Goal: Information Seeking & Learning: Learn about a topic

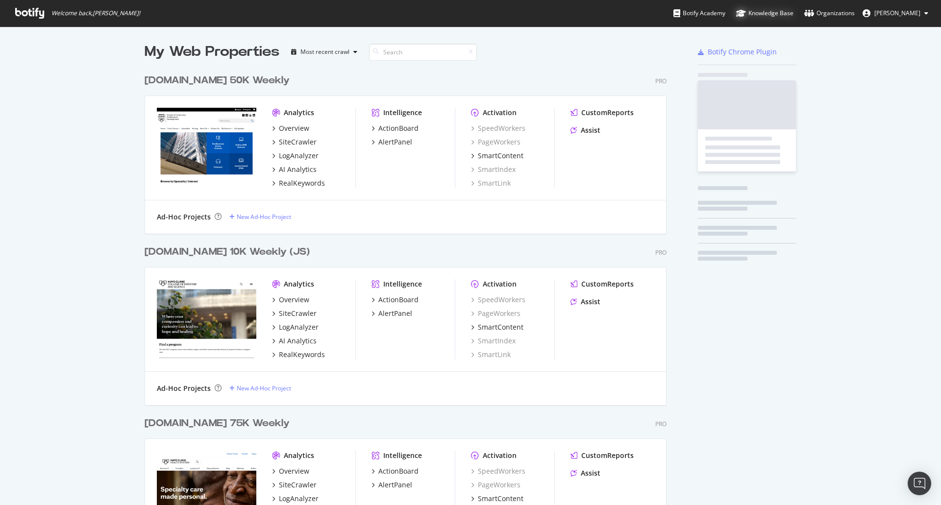
scroll to position [498, 926]
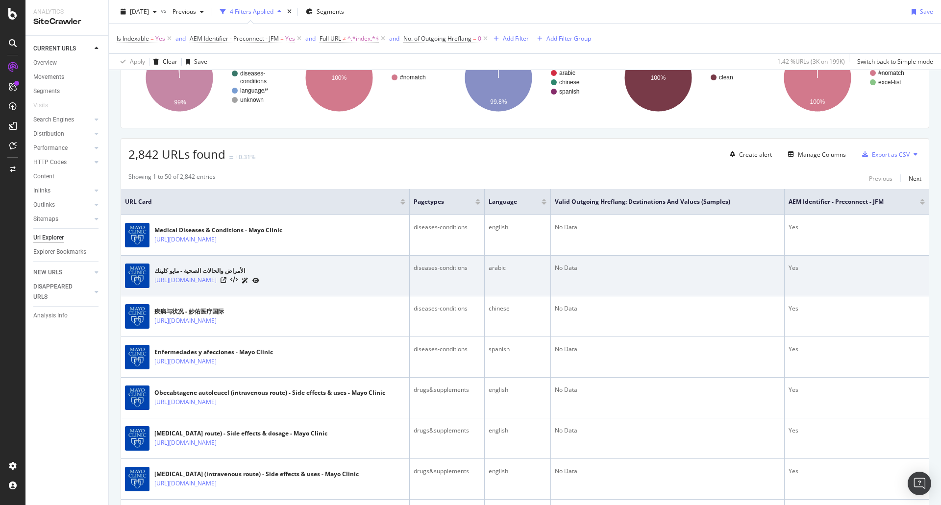
scroll to position [147, 0]
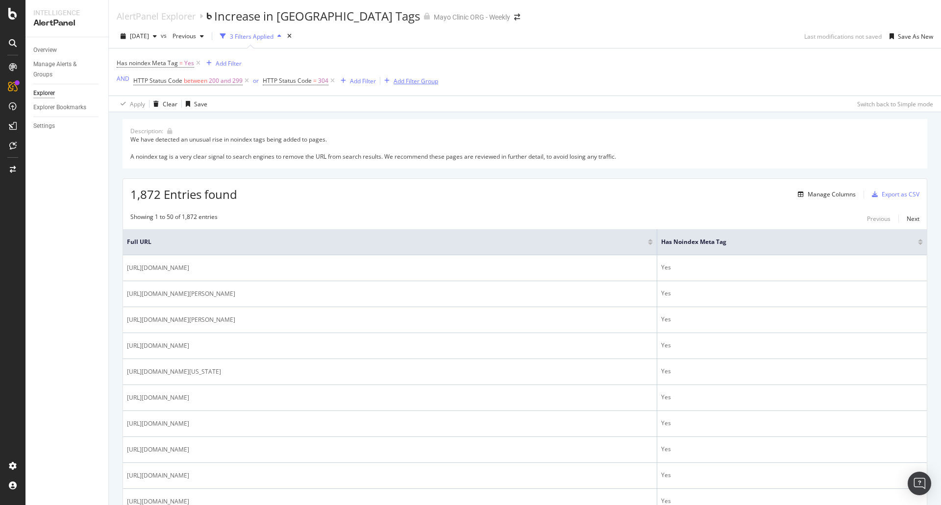
click at [415, 81] on div "Add Filter Group" at bounding box center [416, 81] width 45 height 8
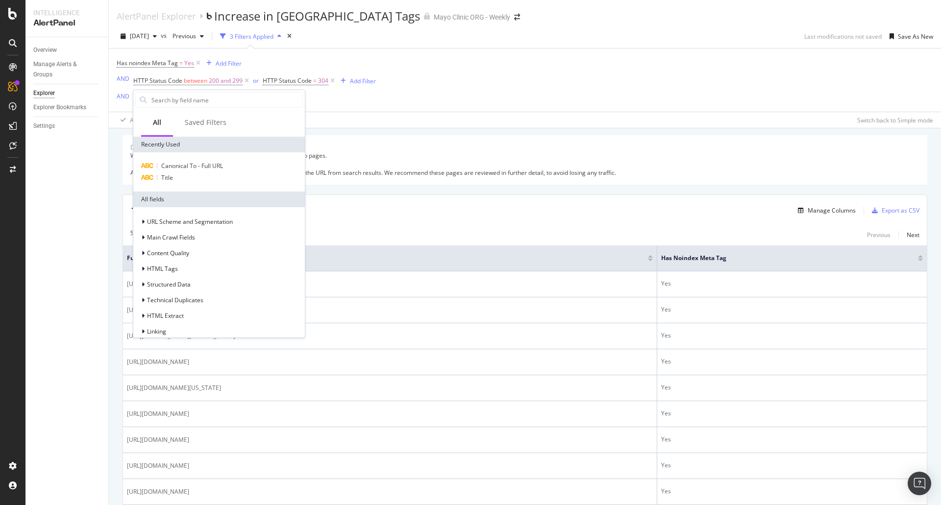
click at [445, 58] on div "Has noindex Meta Tag = Yes Add Filter AND HTTP Status Code between 200 and 299 …" at bounding box center [525, 80] width 817 height 63
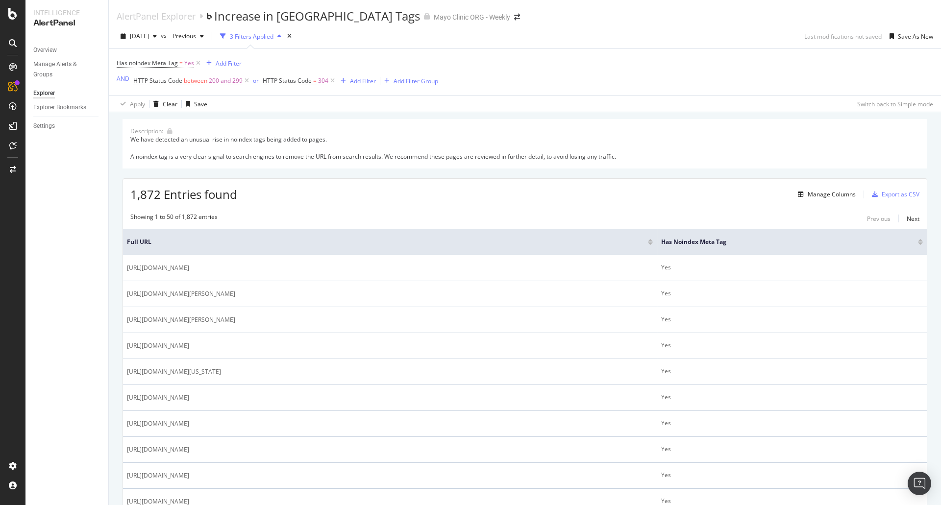
click at [360, 79] on div "Add Filter" at bounding box center [363, 81] width 26 height 8
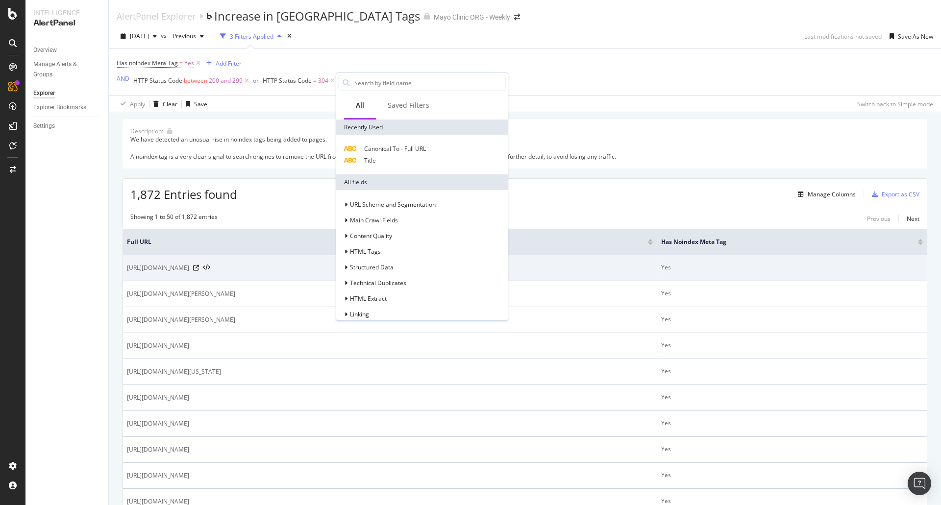
click at [189, 268] on span "[URL][DOMAIN_NAME]" at bounding box center [158, 268] width 62 height 10
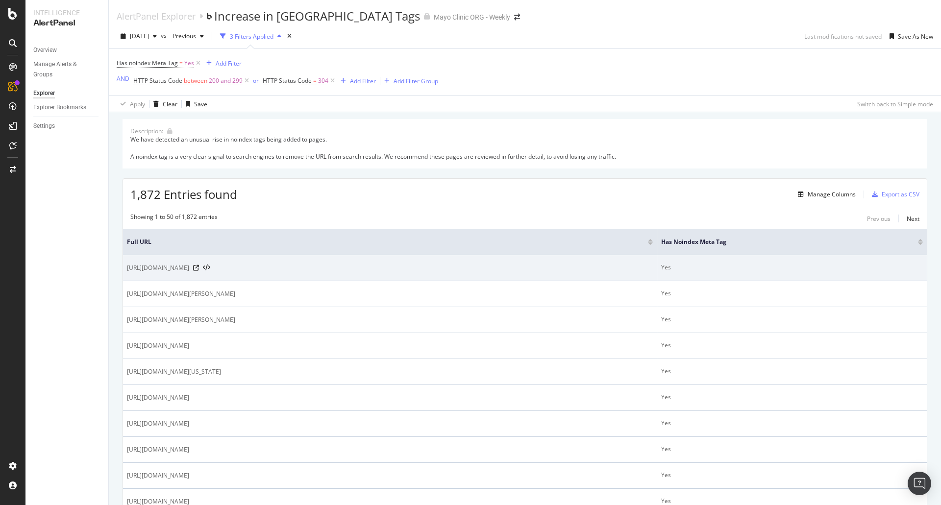
drag, startPoint x: 283, startPoint y: 265, endPoint x: 229, endPoint y: 268, distance: 54.0
click at [189, 268] on span "[URL][DOMAIN_NAME]" at bounding box center [158, 268] width 62 height 10
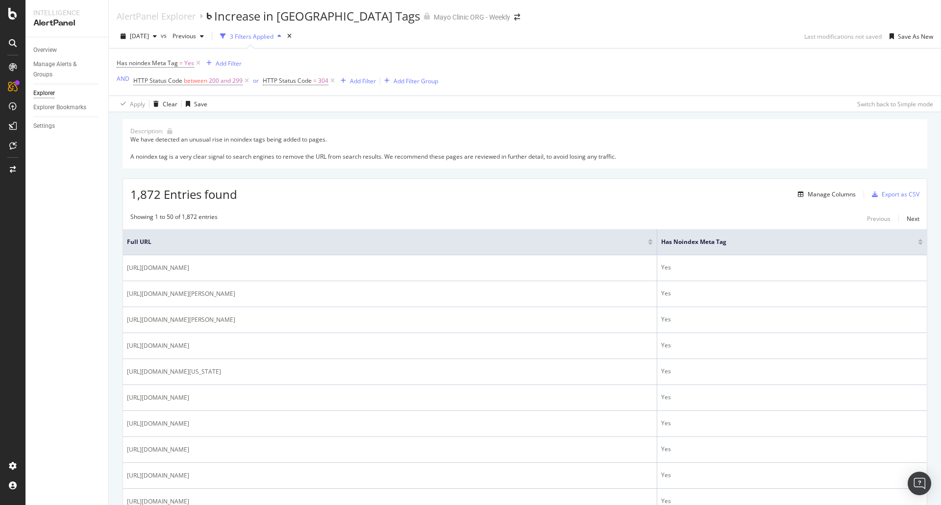
copy span "diseases-conditions/"
click at [359, 81] on div "Add Filter" at bounding box center [363, 81] width 26 height 8
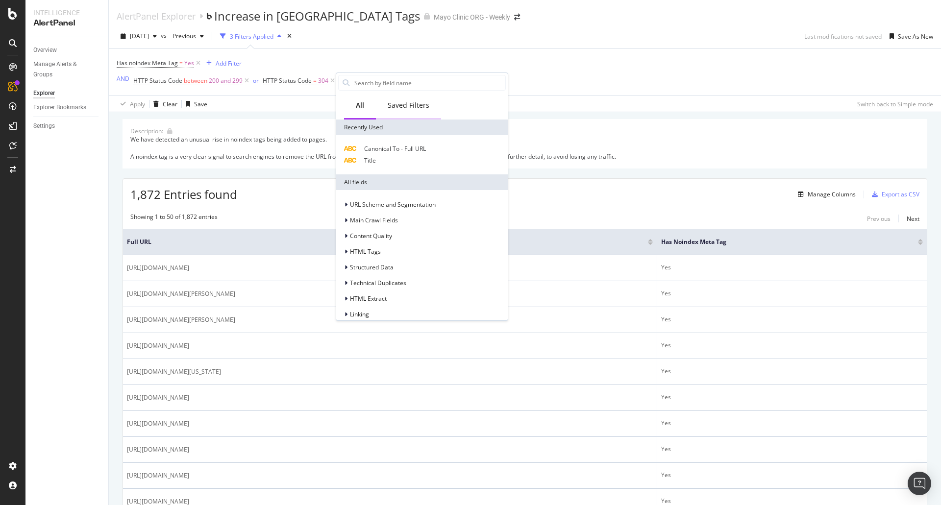
click at [406, 105] on div "Saved Filters" at bounding box center [409, 105] width 42 height 10
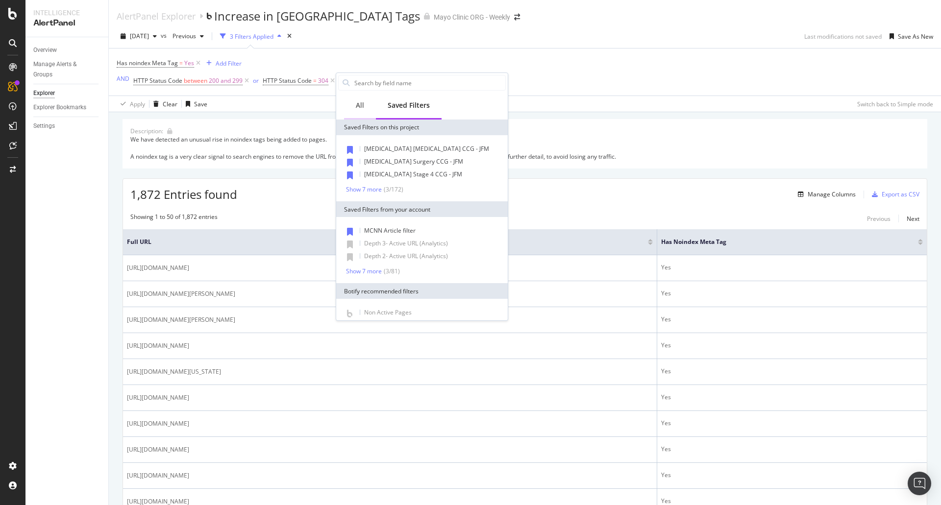
click at [362, 105] on div "All" at bounding box center [360, 105] width 8 height 10
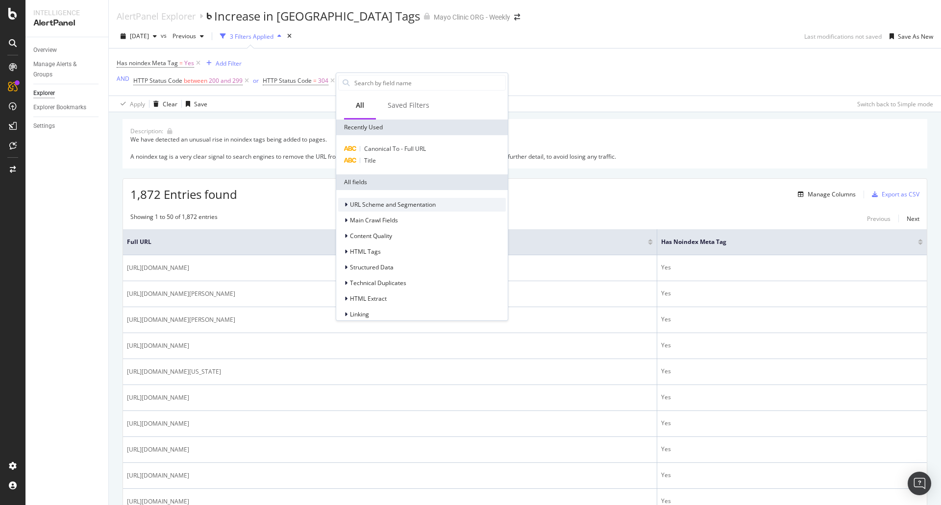
click at [348, 202] on div at bounding box center [347, 205] width 6 height 10
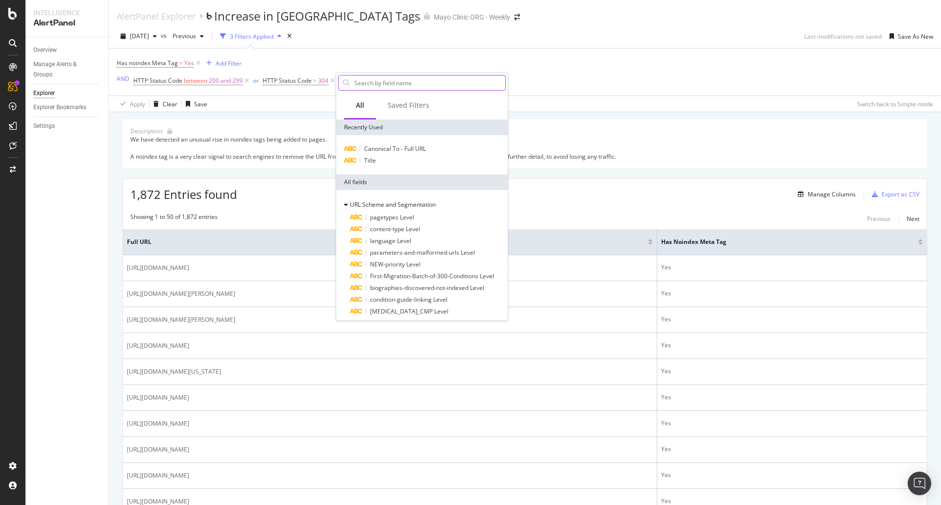
click at [372, 85] on input "text" at bounding box center [429, 82] width 152 height 15
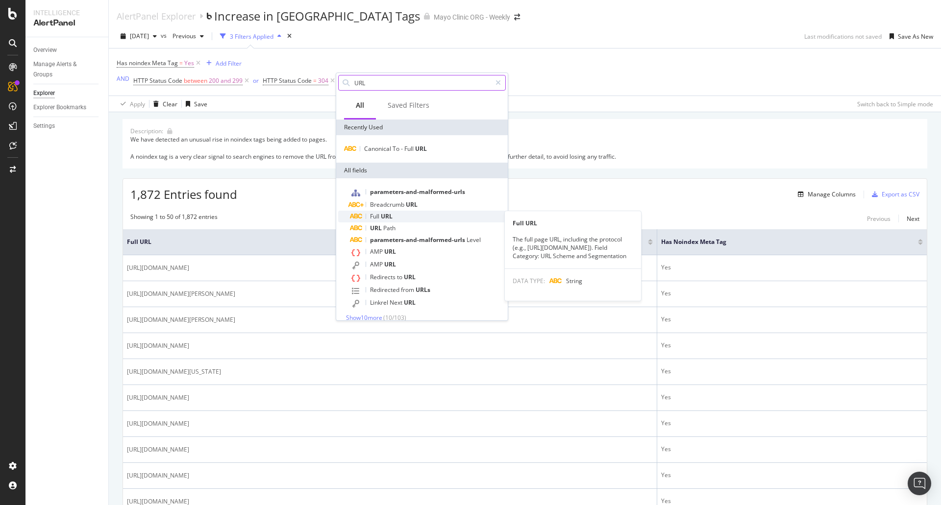
type input "URL"
click at [388, 215] on span "URL" at bounding box center [387, 216] width 12 height 8
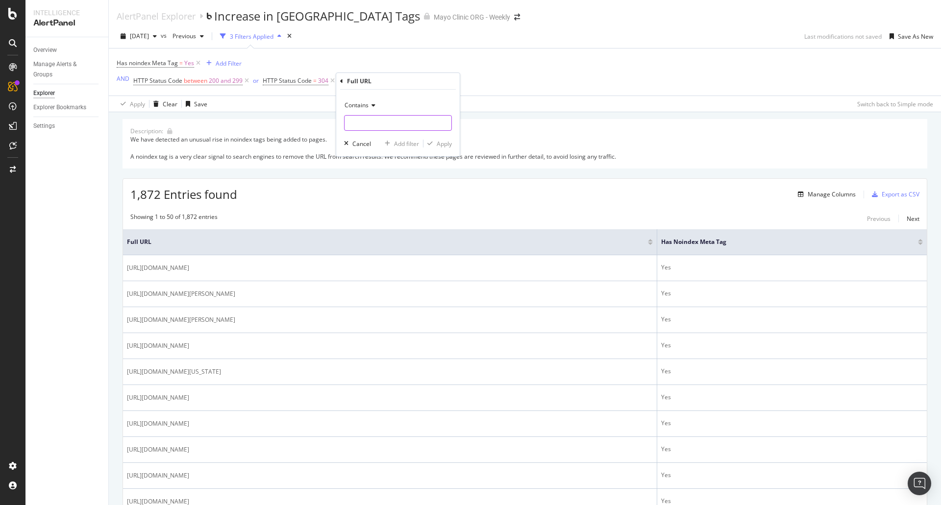
click at [372, 127] on input "text" at bounding box center [398, 123] width 107 height 16
paste input "diseases-conditions/"
type input "diseases-conditions/"
click at [439, 145] on div "Apply" at bounding box center [444, 144] width 15 height 8
click at [664, 143] on div "We have detected an unusual rise in noindex tags being added to pages. A noinde…" at bounding box center [524, 147] width 789 height 25
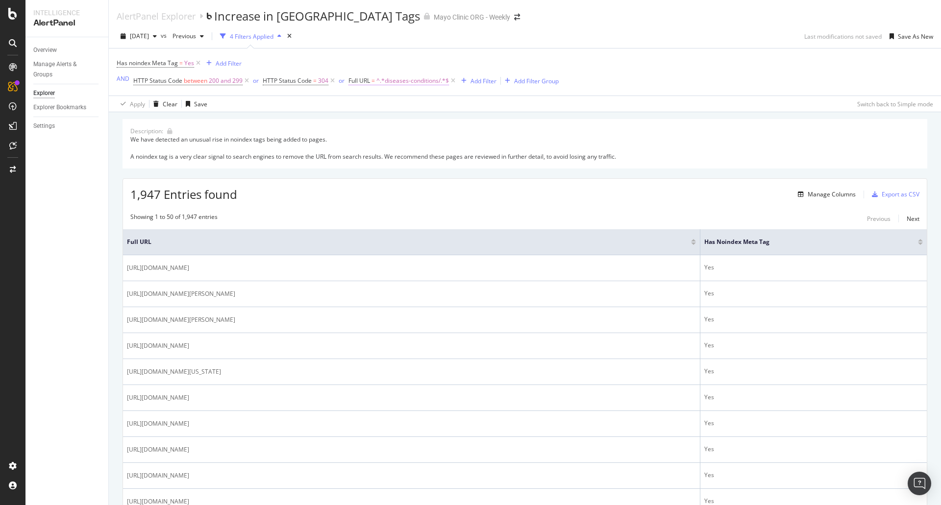
click at [398, 79] on span "^.*diseases-conditions/.*$" at bounding box center [412, 81] width 73 height 14
click at [424, 119] on input "diseases-conditions/" at bounding box center [402, 122] width 93 height 16
click at [458, 144] on div "Apply" at bounding box center [455, 142] width 15 height 8
click at [453, 80] on icon at bounding box center [453, 81] width 8 height 10
click at [228, 61] on div "Add Filter" at bounding box center [229, 63] width 26 height 8
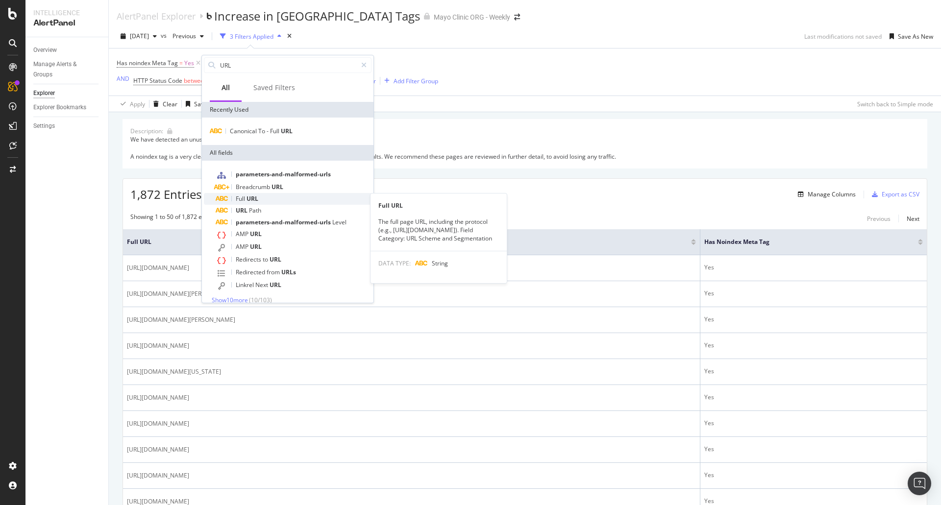
click at [246, 197] on span "Full" at bounding box center [241, 199] width 11 height 8
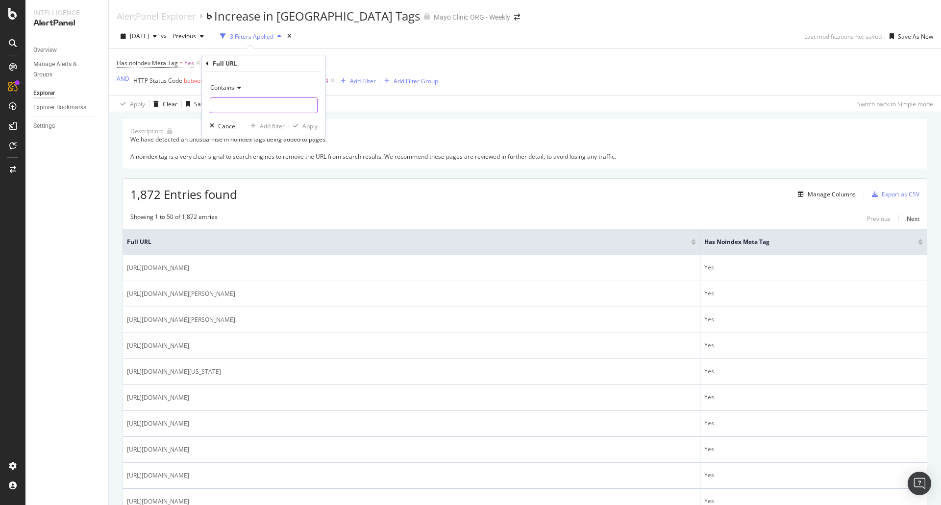
click at [232, 102] on input "text" at bounding box center [263, 106] width 107 height 16
paste input "diseases-conditions/"
type input "diseases-conditions/"
click at [309, 126] on div "Apply" at bounding box center [309, 126] width 15 height 8
click at [204, 36] on icon "button" at bounding box center [202, 36] width 4 height 6
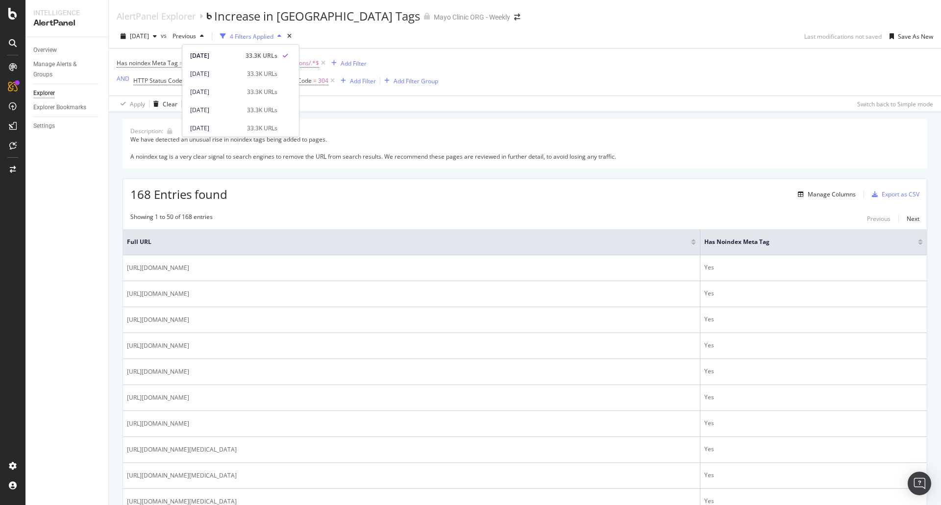
click at [491, 52] on div "Has noindex Meta Tag = Yes and Full URL = ^.*diseases-conditions/.*$ Add Filter…" at bounding box center [525, 72] width 817 height 47
click at [830, 194] on div "Manage Columns" at bounding box center [832, 194] width 48 height 8
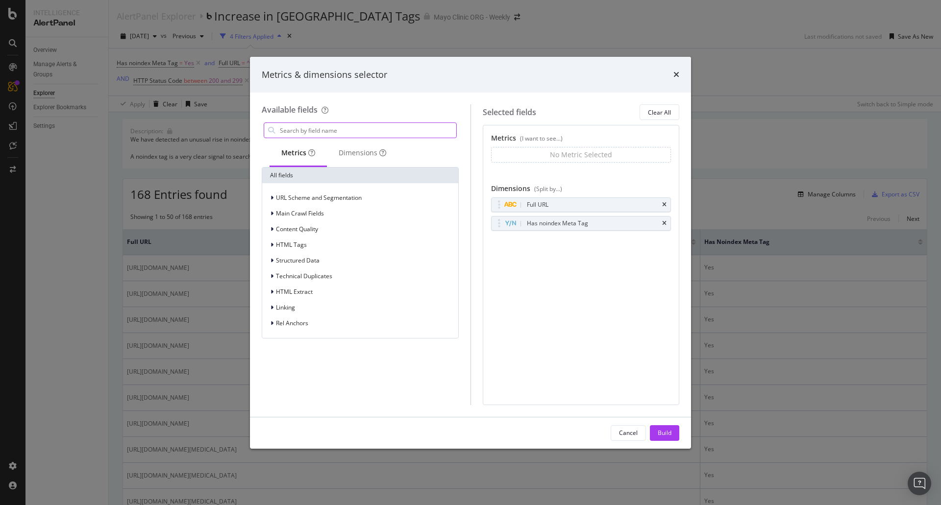
type input "p"
type input "n"
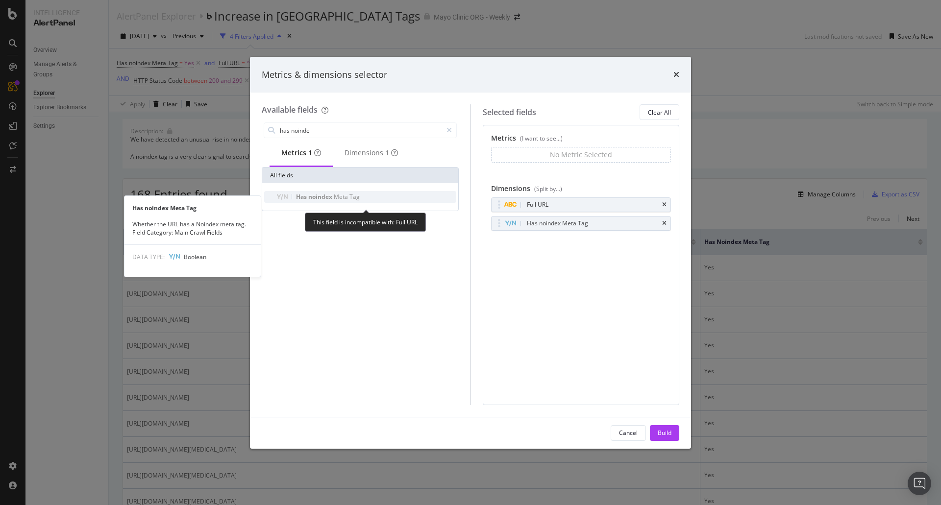
type input "has noinde"
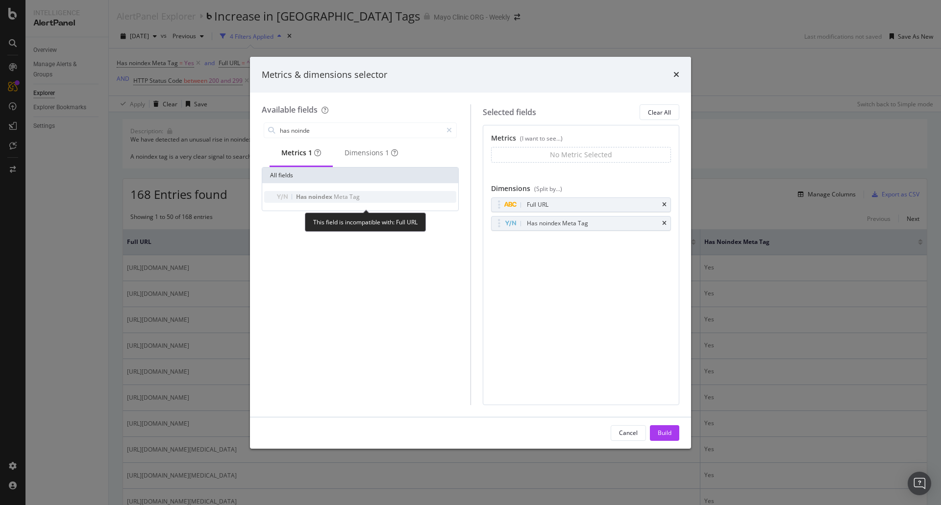
click at [322, 201] on span "noindex" at bounding box center [320, 197] width 25 height 8
click at [321, 201] on span "noindex" at bounding box center [320, 197] width 25 height 8
click at [501, 227] on div "modal" at bounding box center [499, 224] width 11 height 10
click at [497, 229] on div "Has noindex Meta Tag" at bounding box center [581, 224] width 179 height 14
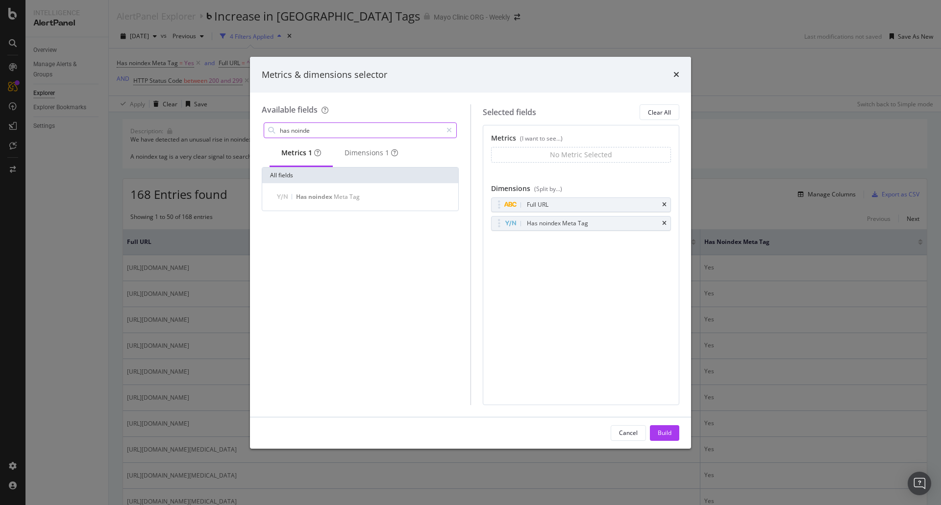
click at [326, 131] on input "has noinde" at bounding box center [360, 130] width 163 height 15
click at [325, 131] on input "has noinde" at bounding box center [360, 130] width 163 height 15
click at [325, 130] on input "has noinde" at bounding box center [360, 130] width 163 height 15
click at [325, 127] on input "has noinde" at bounding box center [360, 130] width 163 height 15
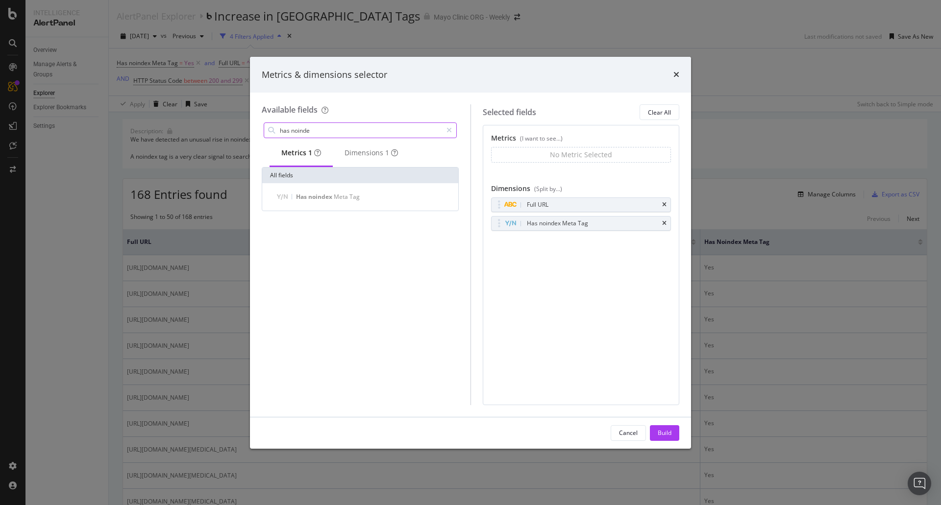
click at [325, 127] on input "has noinde" at bounding box center [360, 130] width 163 height 15
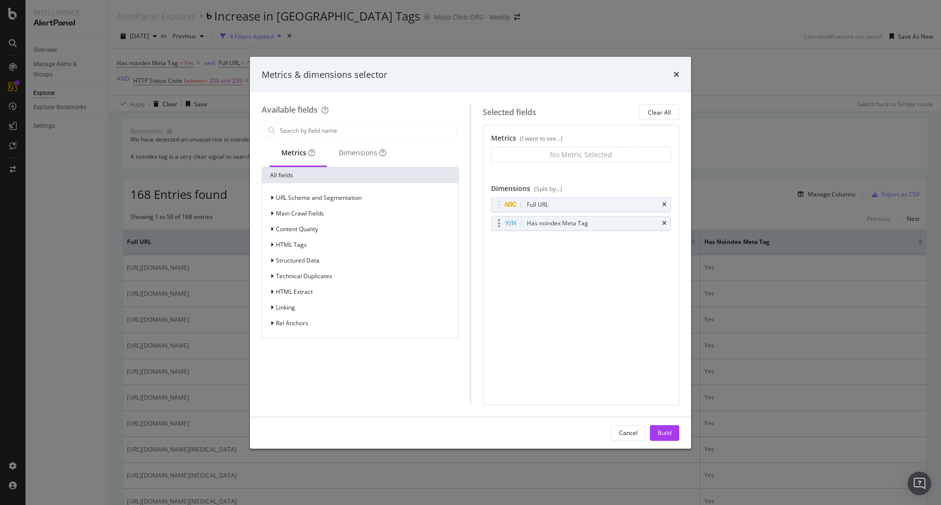
click at [591, 224] on div "Has noindex Meta Tag" at bounding box center [593, 224] width 136 height 10
click at [524, 229] on div "Has noindex Meta Tag" at bounding box center [581, 224] width 179 height 14
click at [520, 228] on div "modal" at bounding box center [515, 224] width 20 height 10
click at [500, 226] on icon "modal" at bounding box center [499, 224] width 2 height 10
click at [498, 226] on icon "modal" at bounding box center [499, 224] width 2 height 10
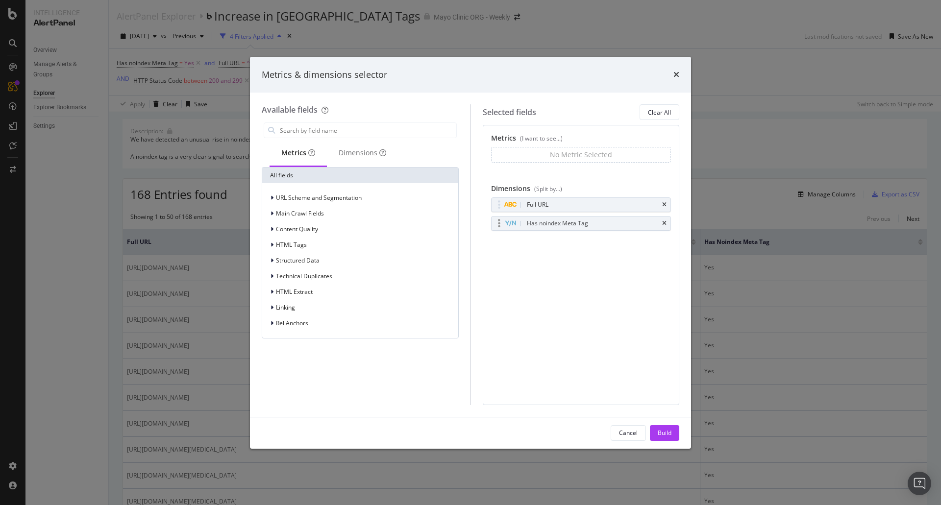
click at [498, 226] on icon "modal" at bounding box center [499, 224] width 2 height 10
click at [499, 226] on icon "modal" at bounding box center [499, 224] width 2 height 10
click at [322, 126] on input "modal" at bounding box center [367, 130] width 177 height 15
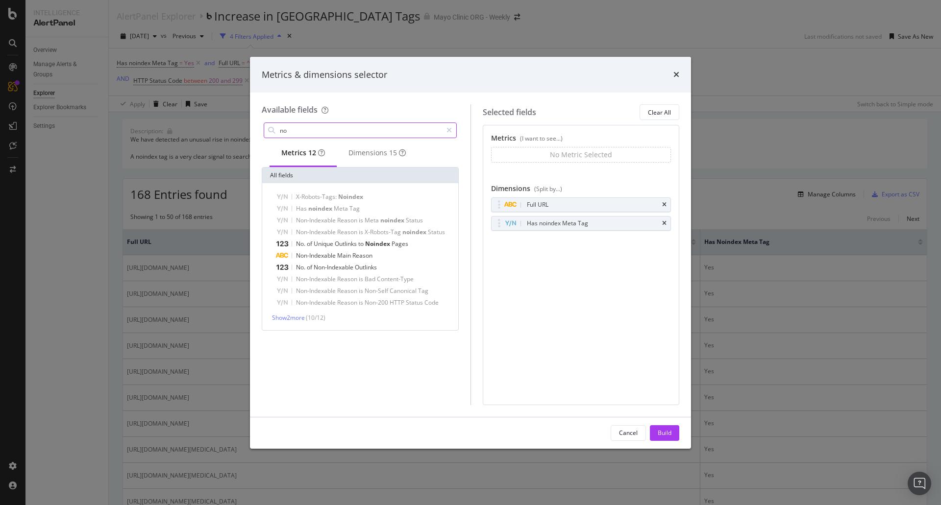
type input "n"
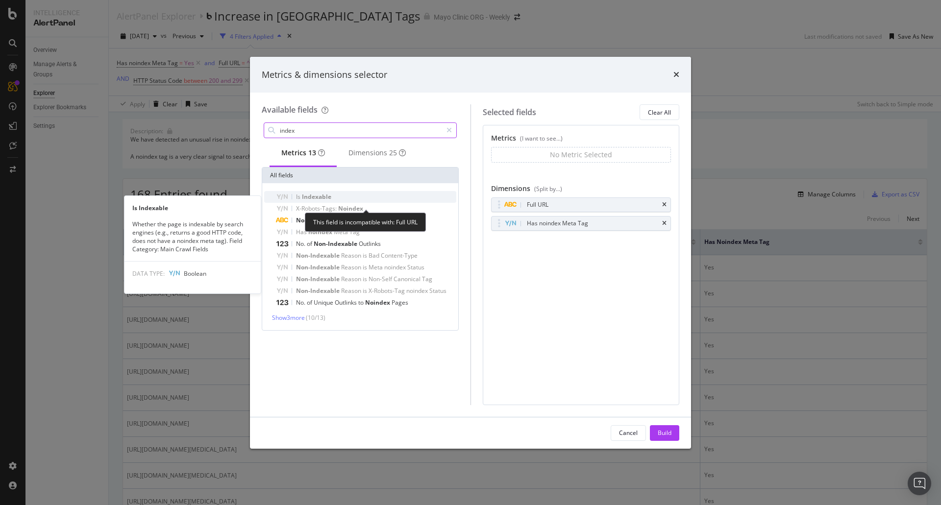
type input "index"
click at [302, 199] on span "Indexable" at bounding box center [316, 197] width 29 height 8
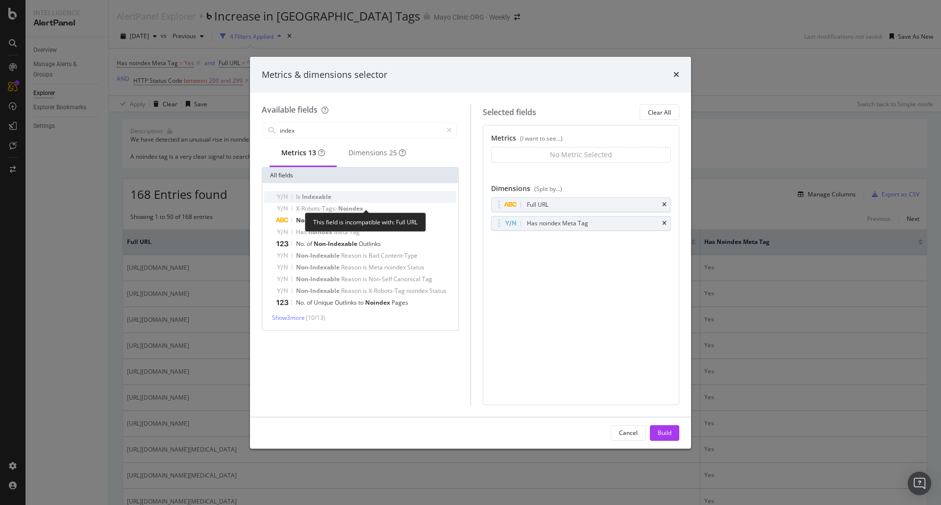
click at [302, 199] on span "Indexable" at bounding box center [316, 197] width 29 height 8
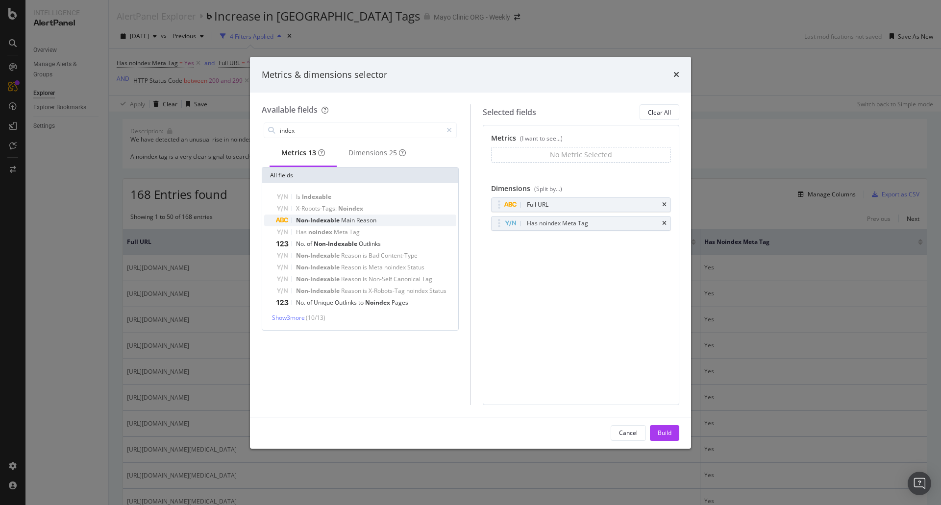
click at [320, 224] on span "Non-Indexable" at bounding box center [318, 220] width 45 height 8
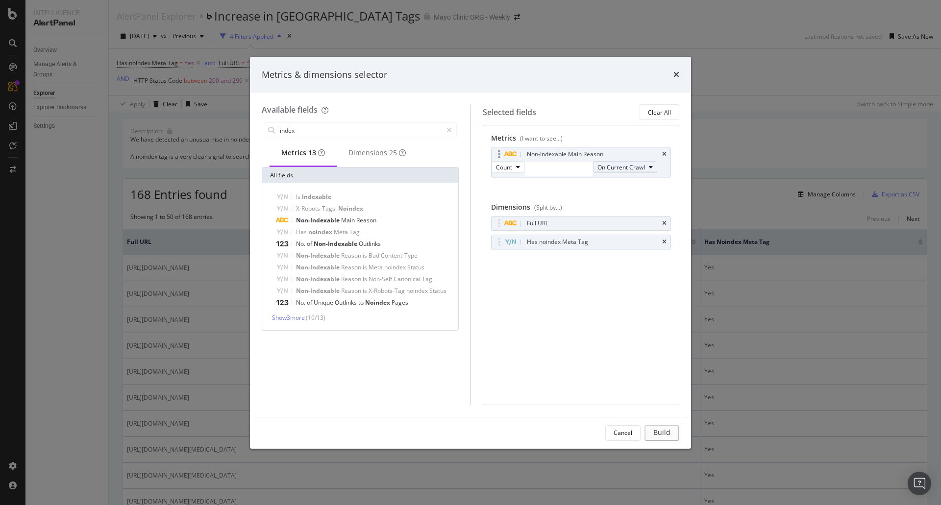
click at [653, 170] on icon "modal" at bounding box center [651, 167] width 4 height 6
click at [626, 204] on span "On Compared Crawl" at bounding box center [636, 205] width 55 height 9
click at [520, 170] on icon "modal" at bounding box center [518, 167] width 4 height 6
click at [516, 185] on span "Count" at bounding box center [511, 187] width 18 height 9
click at [597, 172] on span "On Compared Crawl" at bounding box center [624, 167] width 55 height 8
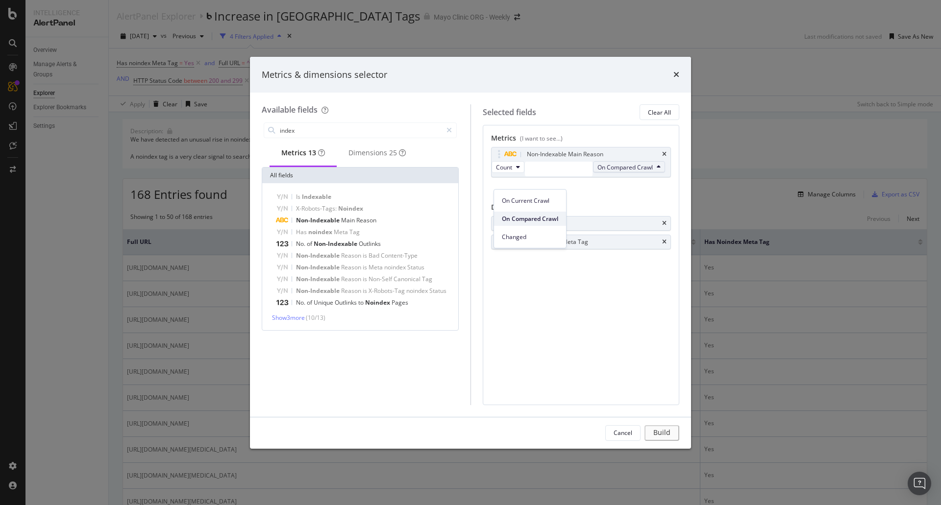
click at [518, 218] on span "On Compared Crawl" at bounding box center [530, 219] width 56 height 9
click at [514, 237] on span "Changed" at bounding box center [530, 237] width 56 height 9
click at [628, 436] on div "Cancel" at bounding box center [623, 433] width 19 height 8
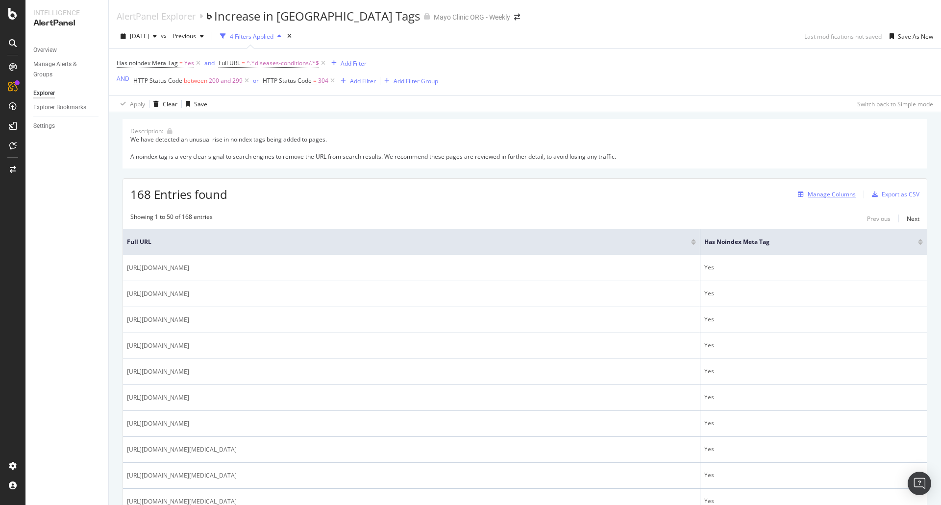
click at [824, 197] on div "Manage Columns" at bounding box center [832, 194] width 48 height 8
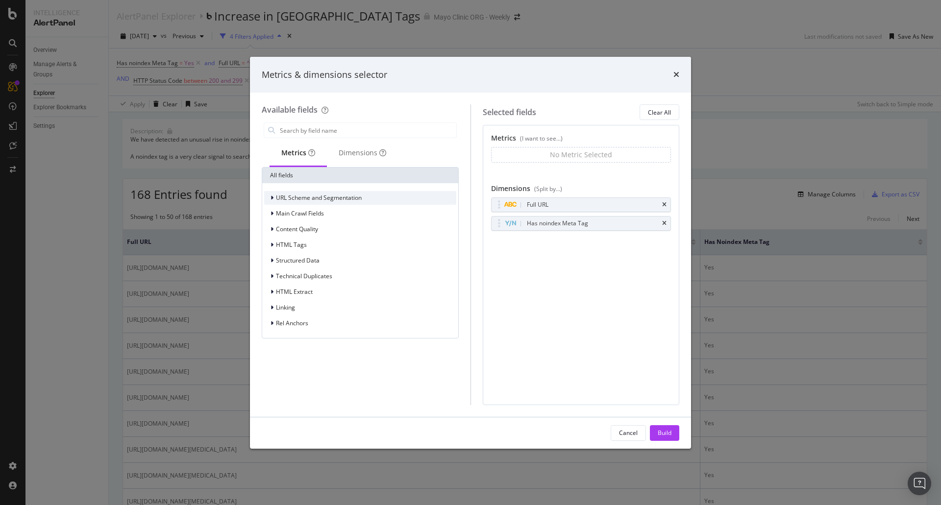
click at [276, 194] on span "URL Scheme and Segmentation" at bounding box center [319, 198] width 86 height 8
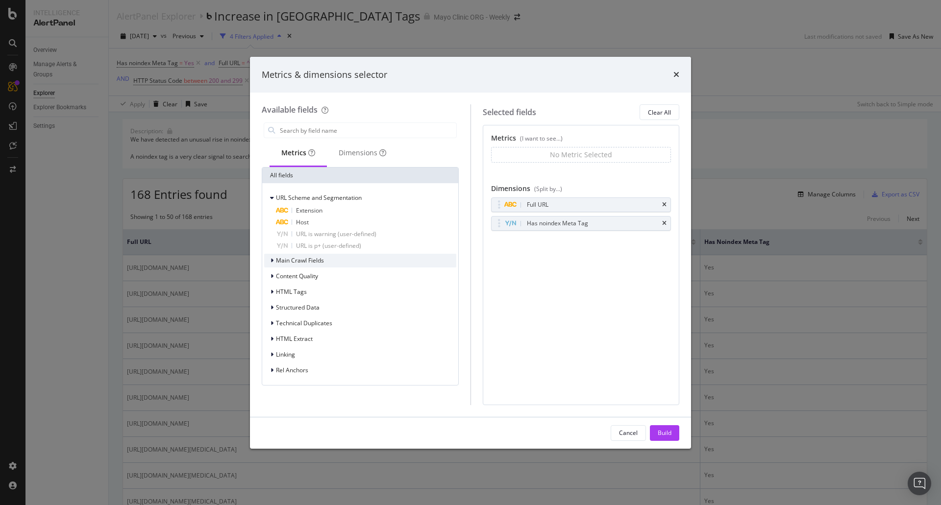
click at [272, 260] on icon "modal" at bounding box center [272, 261] width 3 height 6
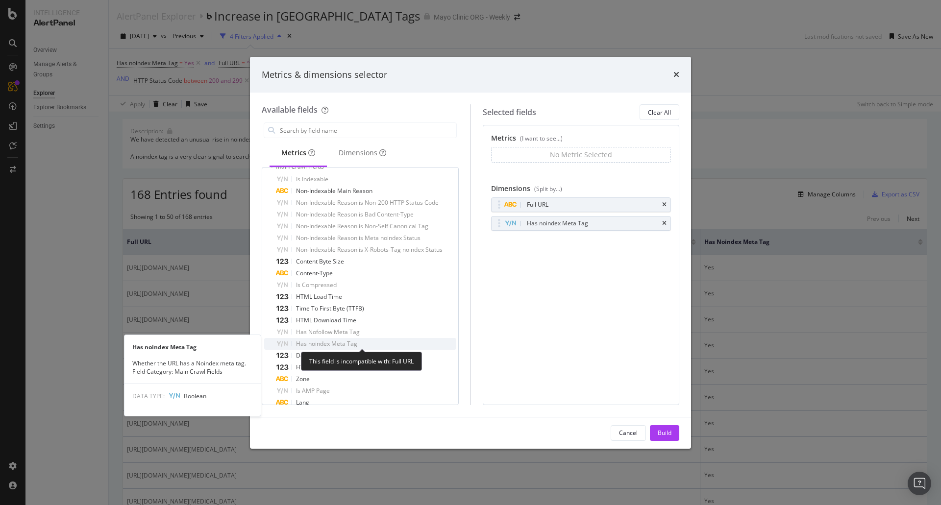
scroll to position [98, 0]
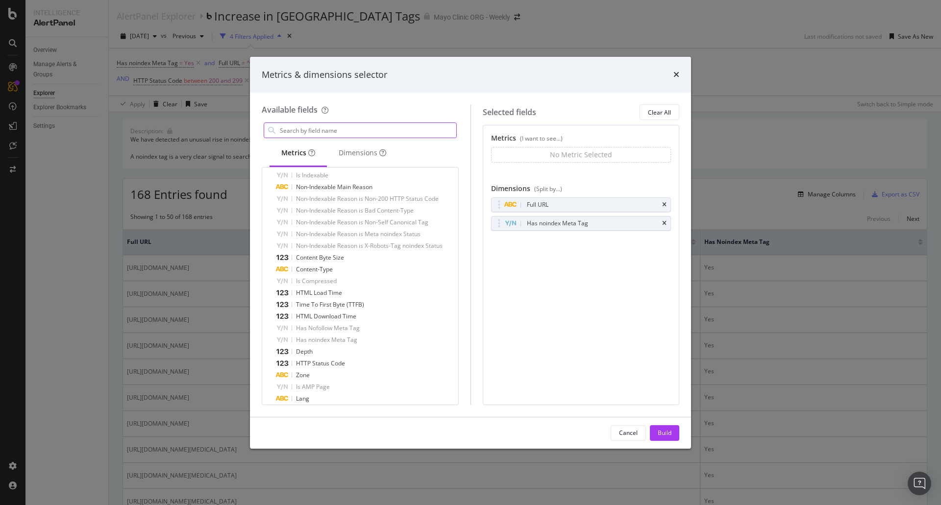
click at [317, 131] on input "modal" at bounding box center [367, 130] width 177 height 15
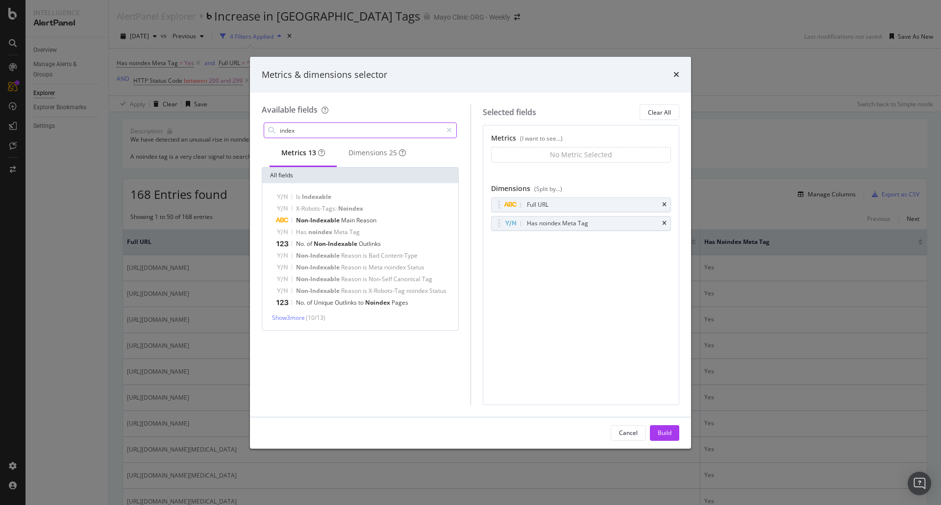
scroll to position [0, 0]
type input "index"
click at [287, 322] on span "Show 3 more" at bounding box center [288, 318] width 33 height 8
click at [376, 153] on div "Dimensions 25" at bounding box center [376, 153] width 57 height 10
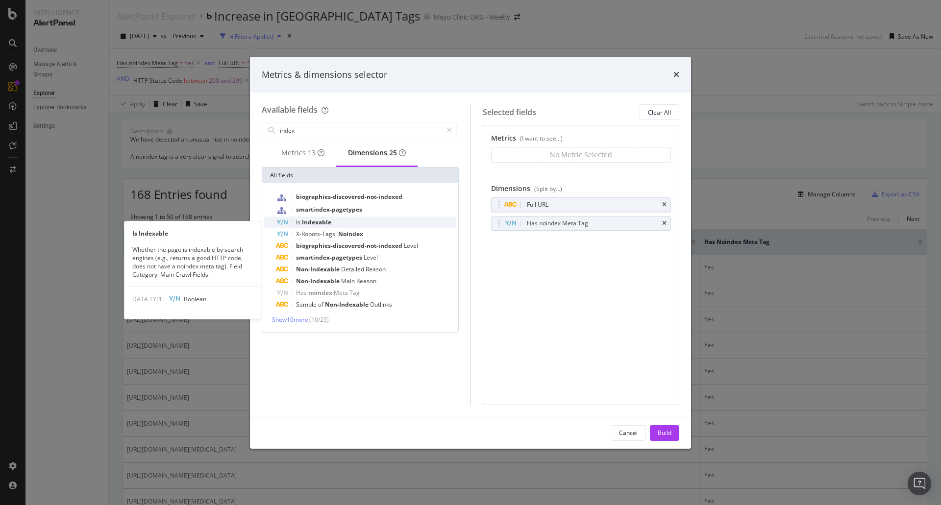
click at [316, 224] on span "Indexable" at bounding box center [316, 222] width 29 height 8
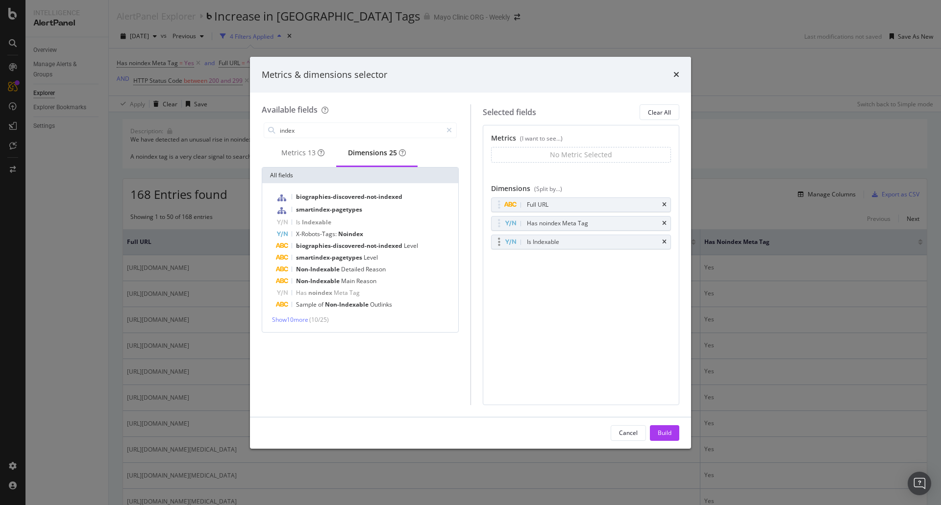
click at [500, 244] on div "modal" at bounding box center [499, 242] width 11 height 10
click at [534, 242] on div "Is Indexable" at bounding box center [543, 242] width 32 height 10
click at [511, 244] on icon "modal" at bounding box center [510, 242] width 11 height 6
click at [288, 324] on span "Show 10 more" at bounding box center [290, 320] width 36 height 8
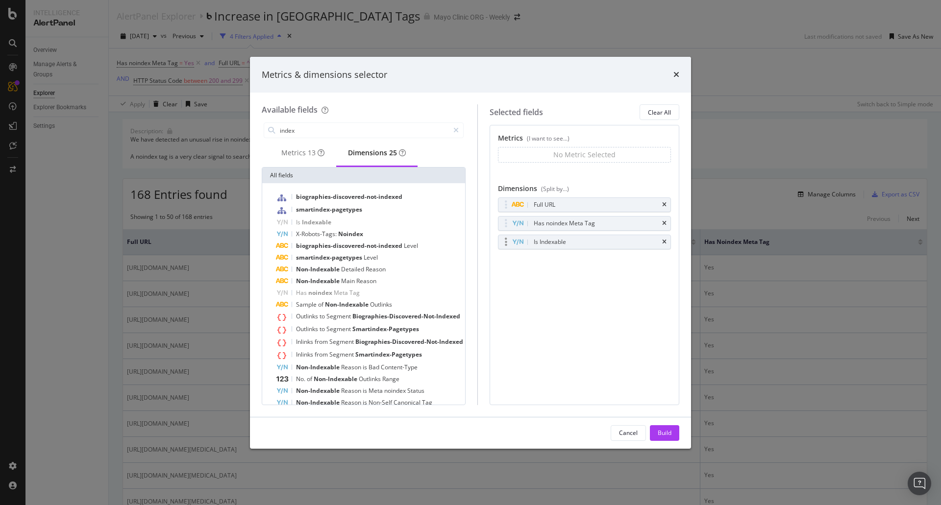
click at [523, 243] on icon "modal" at bounding box center [517, 242] width 11 height 6
click at [556, 243] on div "Is Indexable" at bounding box center [550, 242] width 32 height 10
click at [665, 239] on icon "times" at bounding box center [664, 242] width 4 height 6
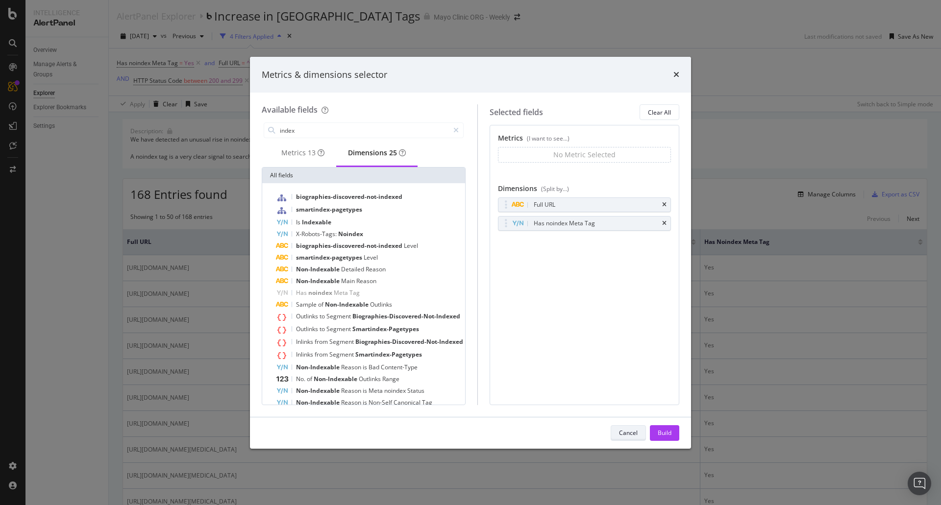
click at [628, 432] on div "Cancel" at bounding box center [628, 433] width 19 height 8
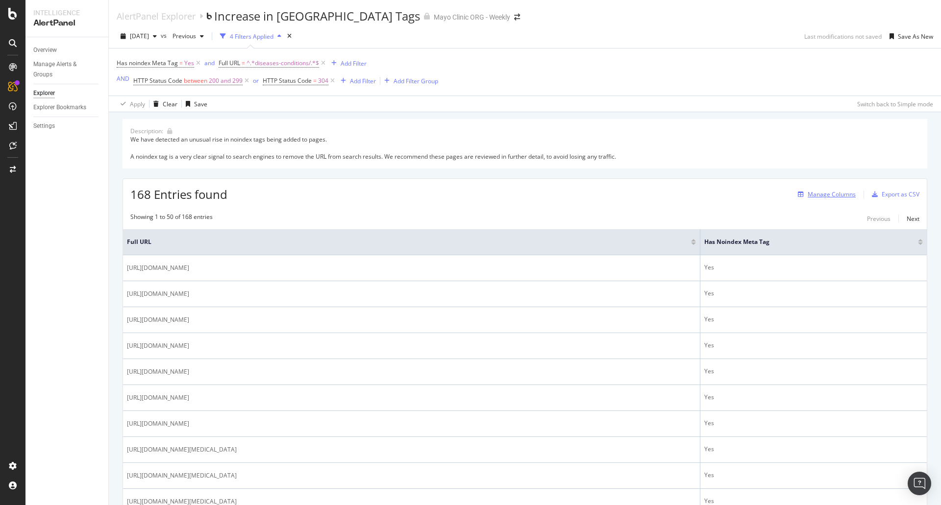
click at [832, 192] on div "Manage Columns" at bounding box center [832, 194] width 48 height 8
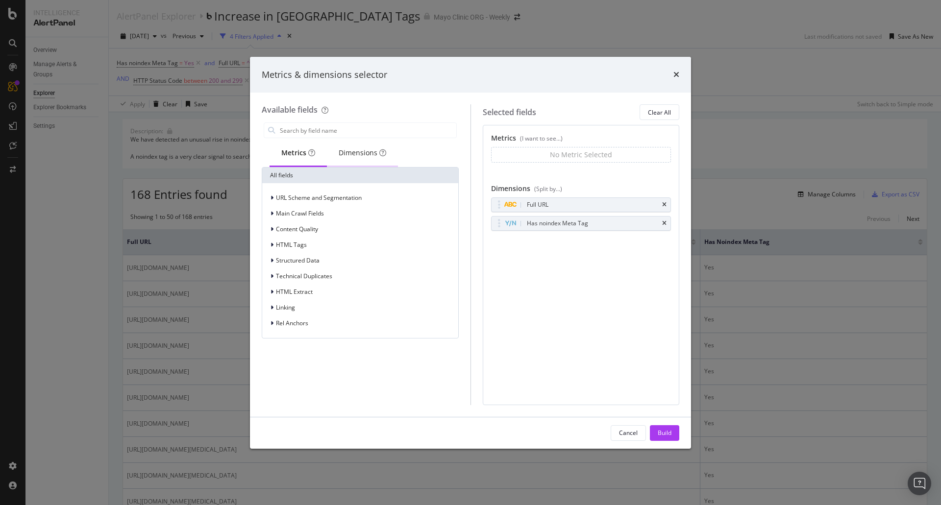
click at [357, 153] on div "Dimensions" at bounding box center [363, 153] width 48 height 10
click at [358, 151] on div "Dimensions" at bounding box center [362, 153] width 48 height 10
click at [307, 129] on input "modal" at bounding box center [367, 130] width 177 height 15
